Goal: Information Seeking & Learning: Obtain resource

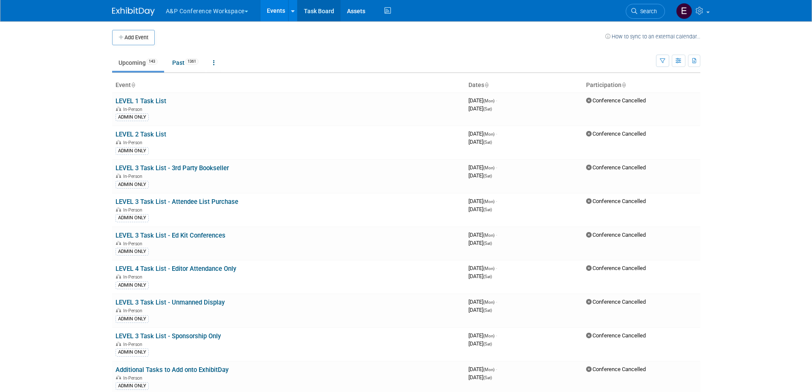
click at [329, 13] on link "Task Board" at bounding box center [319, 10] width 43 height 21
click at [235, 16] on button "A&P Conference Workspace" at bounding box center [212, 9] width 94 height 19
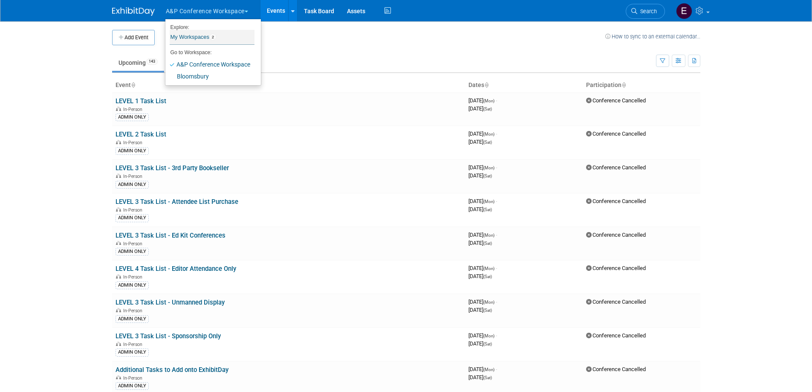
click at [195, 37] on link "My Workspaces 2" at bounding box center [212, 37] width 85 height 14
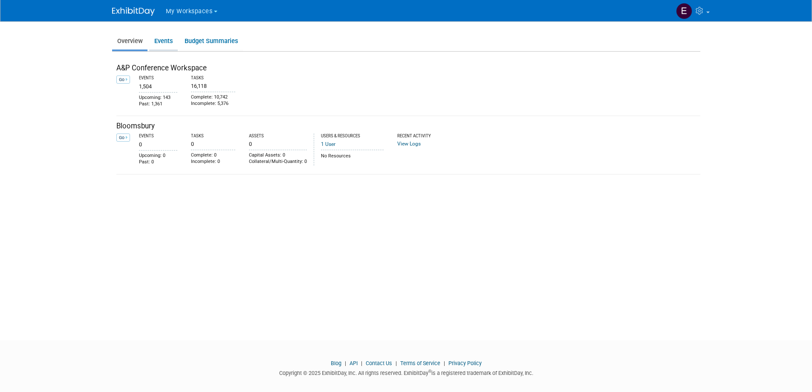
click at [166, 41] on link "Events" at bounding box center [163, 41] width 29 height 17
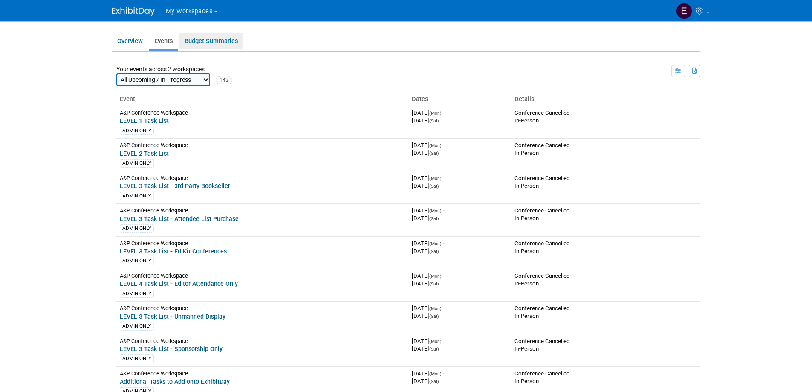
click at [206, 41] on link "Budget Summaries" at bounding box center [212, 41] width 64 height 17
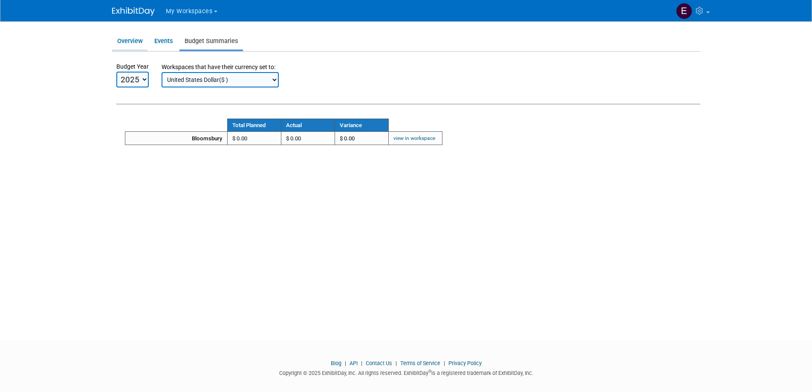
click at [141, 43] on link "Overview" at bounding box center [129, 41] width 35 height 17
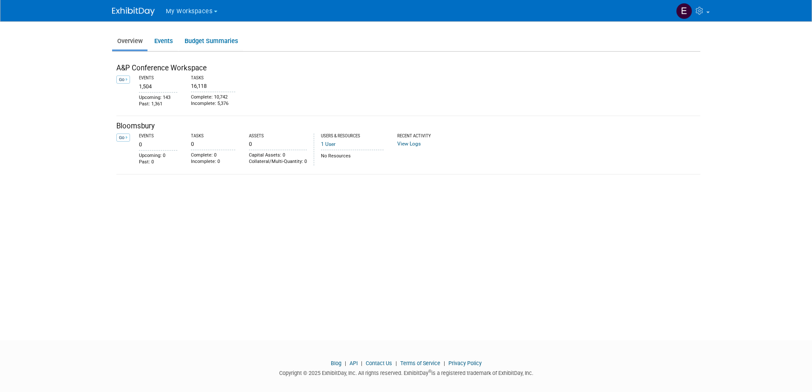
click at [183, 11] on span "My Workspaces" at bounding box center [189, 11] width 47 height 7
click at [180, 37] on link "A&P Conference Workspace" at bounding box center [207, 40] width 85 height 12
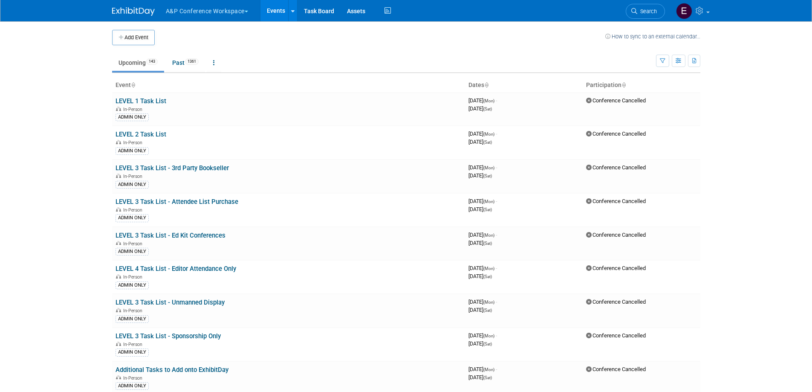
click at [487, 84] on icon at bounding box center [486, 86] width 4 height 6
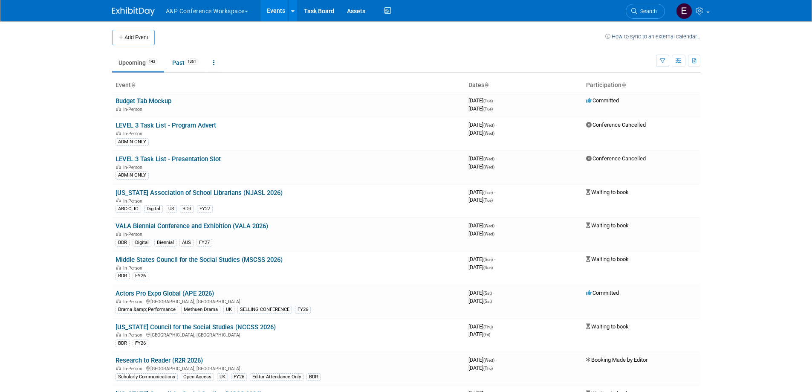
click at [487, 83] on icon at bounding box center [486, 86] width 4 height 6
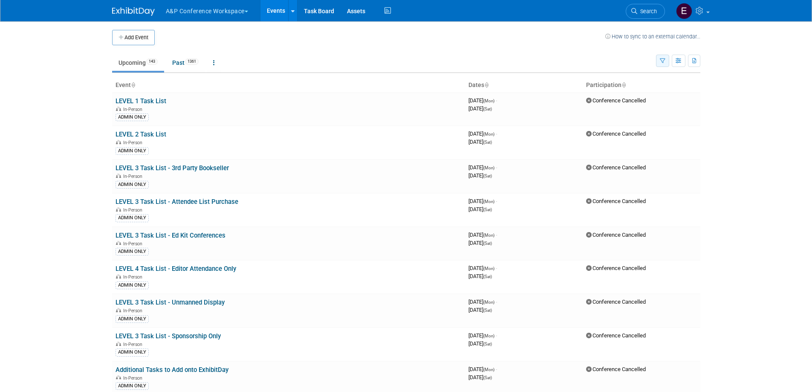
click at [661, 58] on icon "button" at bounding box center [663, 61] width 6 height 6
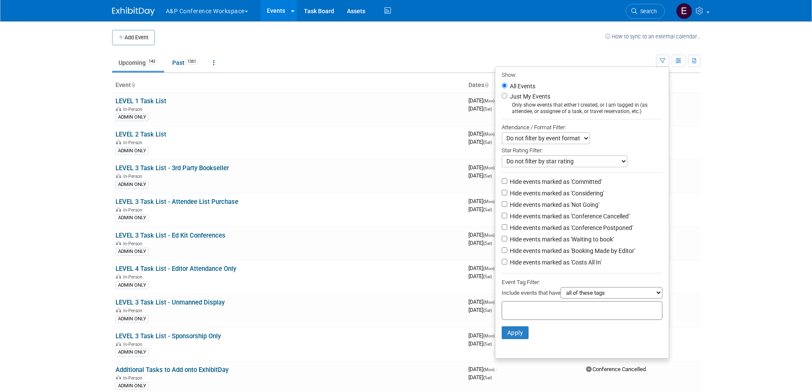
click at [573, 140] on select "Do not filter by event format Only show In-Person events Only show Virtual even…" at bounding box center [546, 138] width 88 height 12
click at [575, 139] on select "Do not filter by event format Only show In-Person events Only show Virtual even…" at bounding box center [546, 138] width 88 height 12
click at [604, 162] on select "Do not filter by star rating Only show events with no ratings (0 stars) Only sh…" at bounding box center [565, 161] width 126 height 12
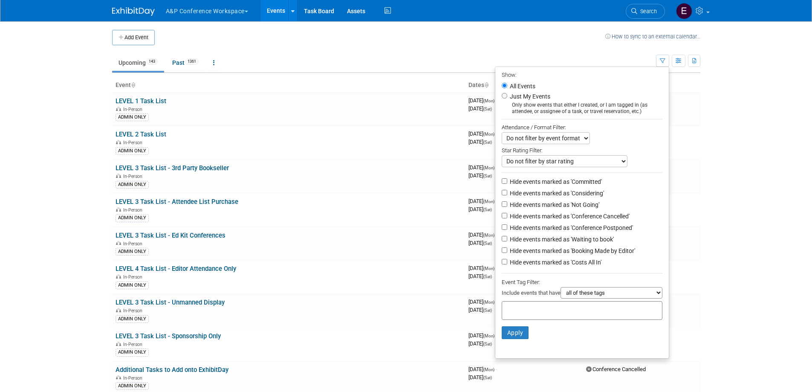
click at [604, 162] on select "Do not filter by star rating Only show events with no ratings (0 stars) Only sh…" at bounding box center [565, 161] width 126 height 12
click at [638, 152] on div "Star Rating Filter:" at bounding box center [582, 149] width 161 height 11
click at [688, 86] on th "Participation" at bounding box center [642, 85] width 118 height 14
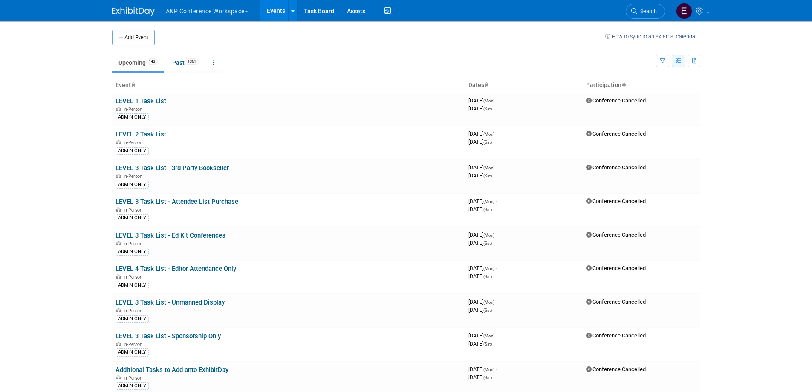
click at [680, 62] on icon "button" at bounding box center [679, 61] width 6 height 6
click at [644, 113] on link "Calendar View" at bounding box center [643, 117] width 72 height 12
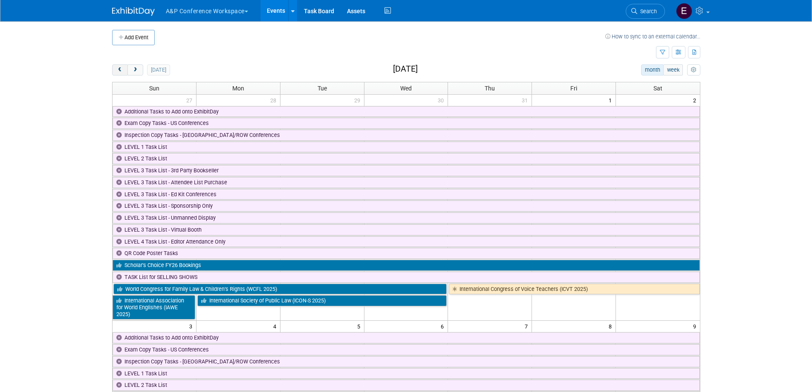
click at [120, 72] on span "prev" at bounding box center [120, 70] width 6 height 6
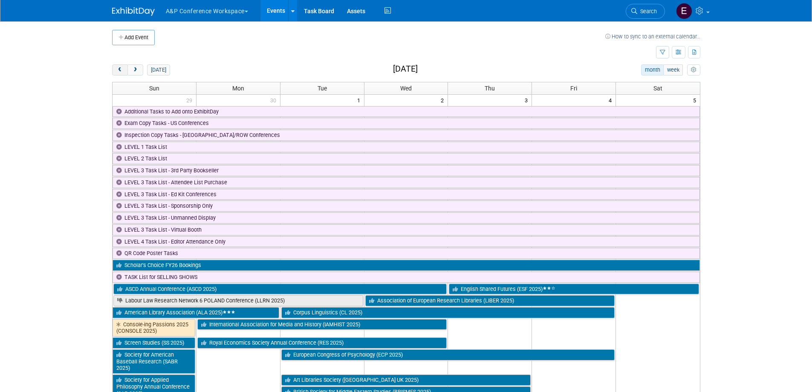
click at [121, 72] on span "prev" at bounding box center [120, 70] width 6 height 6
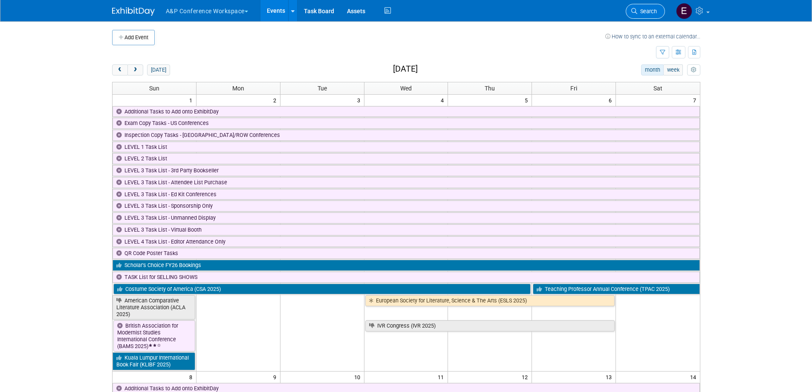
click at [651, 12] on span "Search" at bounding box center [648, 11] width 20 height 6
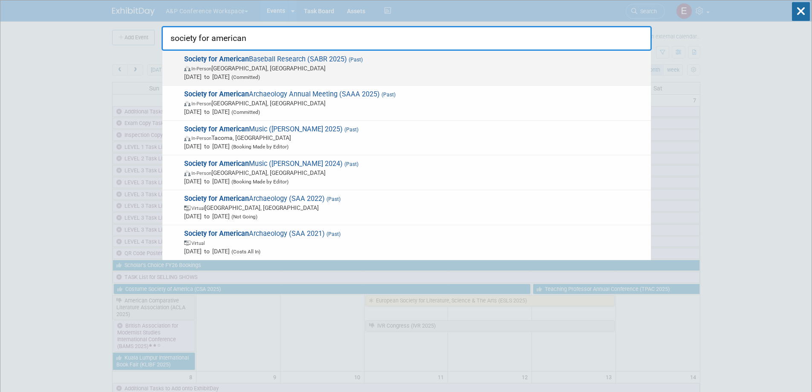
type input "society for american"
click at [290, 63] on span "Society for American Baseball Research (SABR 2025) (Past) In-Person Irving, TX …" at bounding box center [414, 68] width 465 height 26
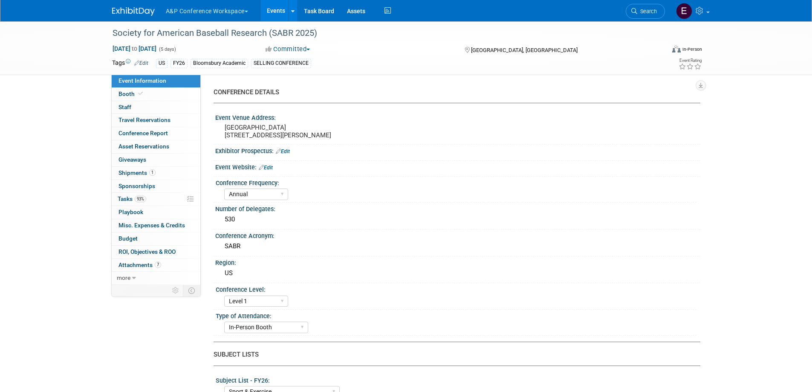
select select "Annual"
select select "Level 1"
select select "In-Person Booth"
select select "Sport & Exercise"
select select "Bloomsbury Academic"
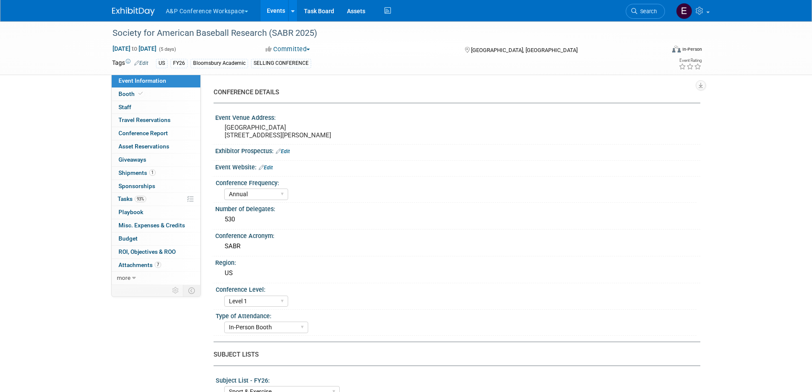
select select "[PERSON_NAME]"
select select "Networking/Commissioning"
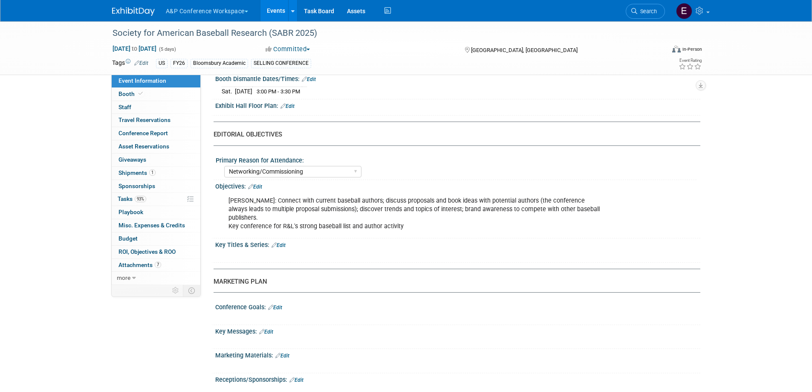
scroll to position [691, 0]
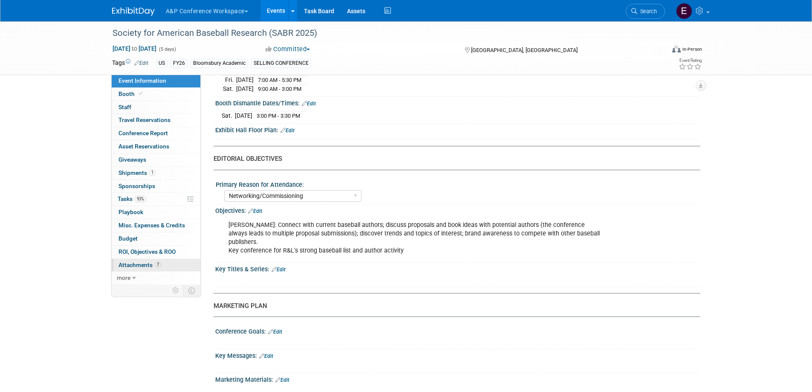
click at [131, 264] on span "Attachments 7" at bounding box center [140, 264] width 43 height 7
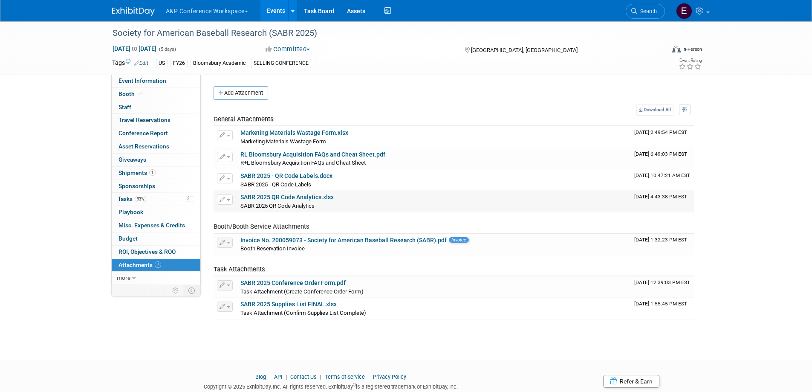
click at [265, 197] on link "SABR 2025 QR Code Analytics.xlsx" at bounding box center [287, 197] width 93 height 7
